Goal: Find specific page/section: Find specific page/section

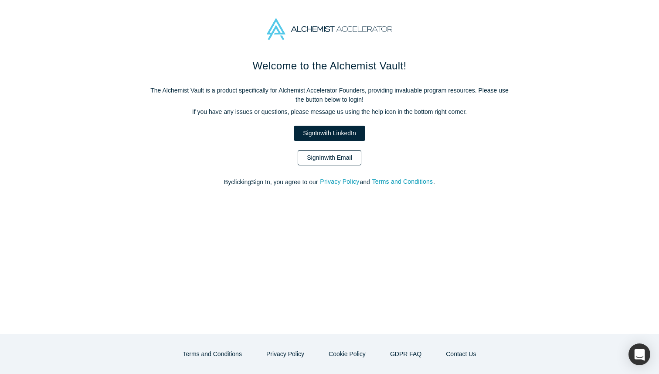
click at [340, 156] on link "Sign In with Email" at bounding box center [330, 157] width 64 height 15
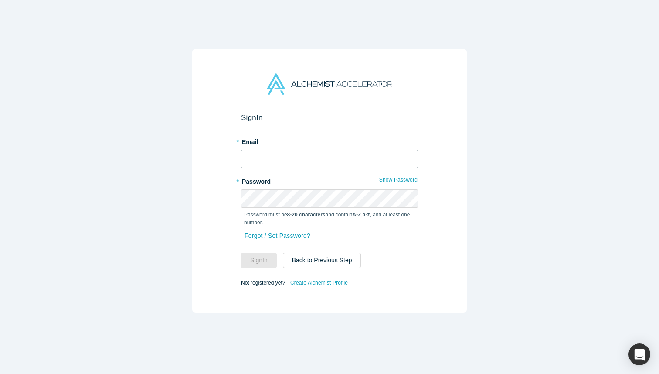
click at [351, 157] on input "text" at bounding box center [329, 159] width 177 height 18
type input "[EMAIL_ADDRESS][DOMAIN_NAME]"
click at [249, 264] on button "Sign In" at bounding box center [259, 259] width 36 height 15
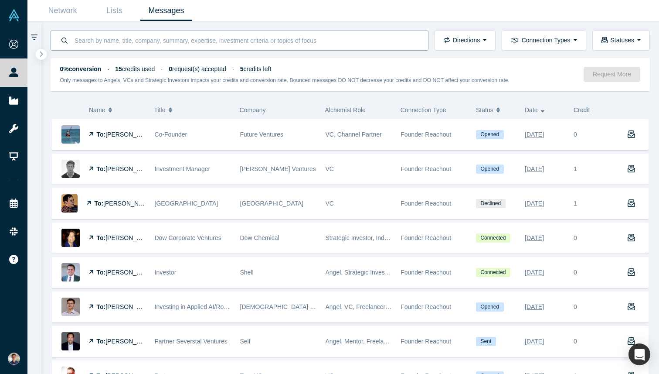
click at [164, 35] on input at bounding box center [246, 40] width 345 height 20
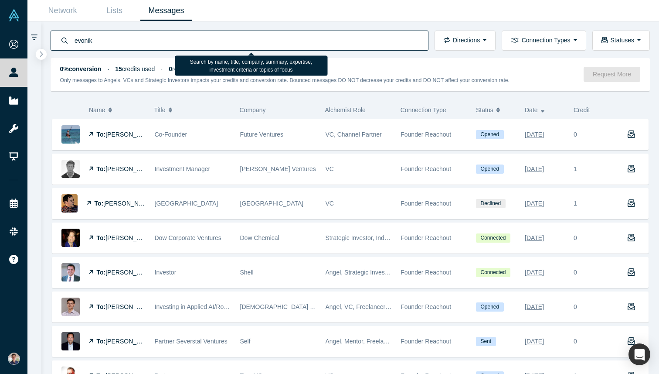
type input "evonik"
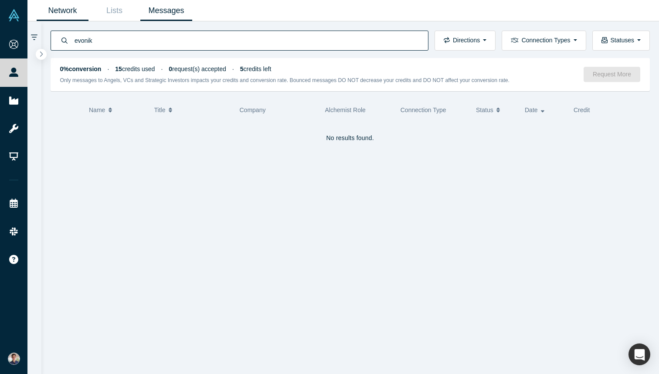
click at [57, 10] on link "Network" at bounding box center [63, 10] width 52 height 20
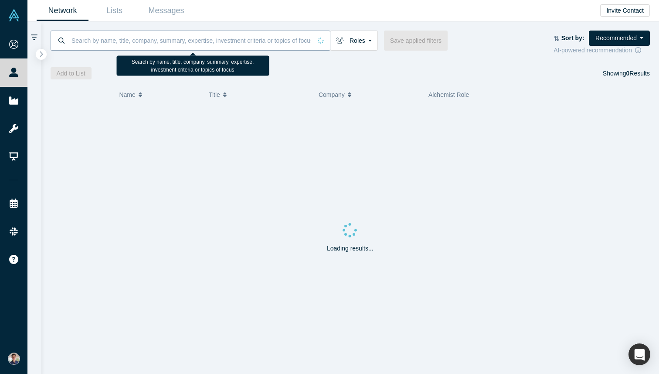
click at [129, 40] on input at bounding box center [191, 40] width 241 height 20
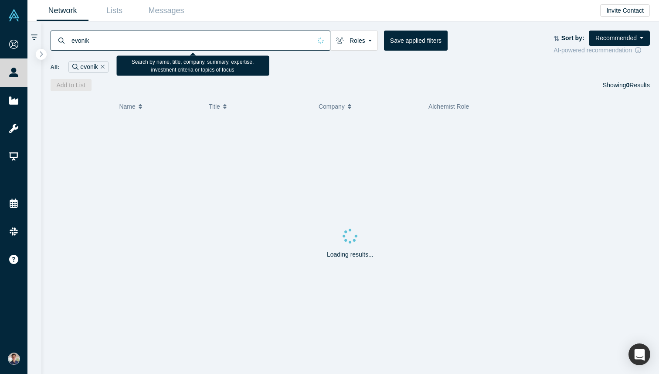
type input "evonik"
